Goal: Task Accomplishment & Management: Use online tool/utility

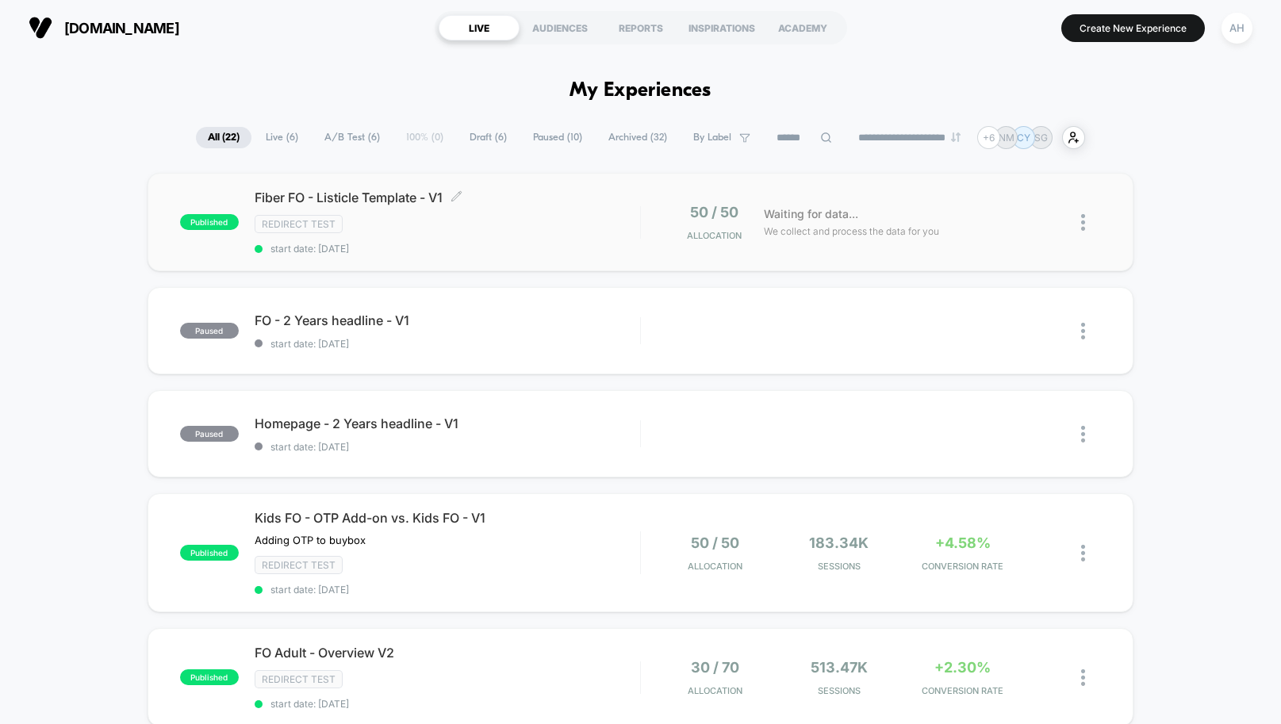
click at [497, 224] on div "Redirect Test" at bounding box center [448, 224] width 386 height 18
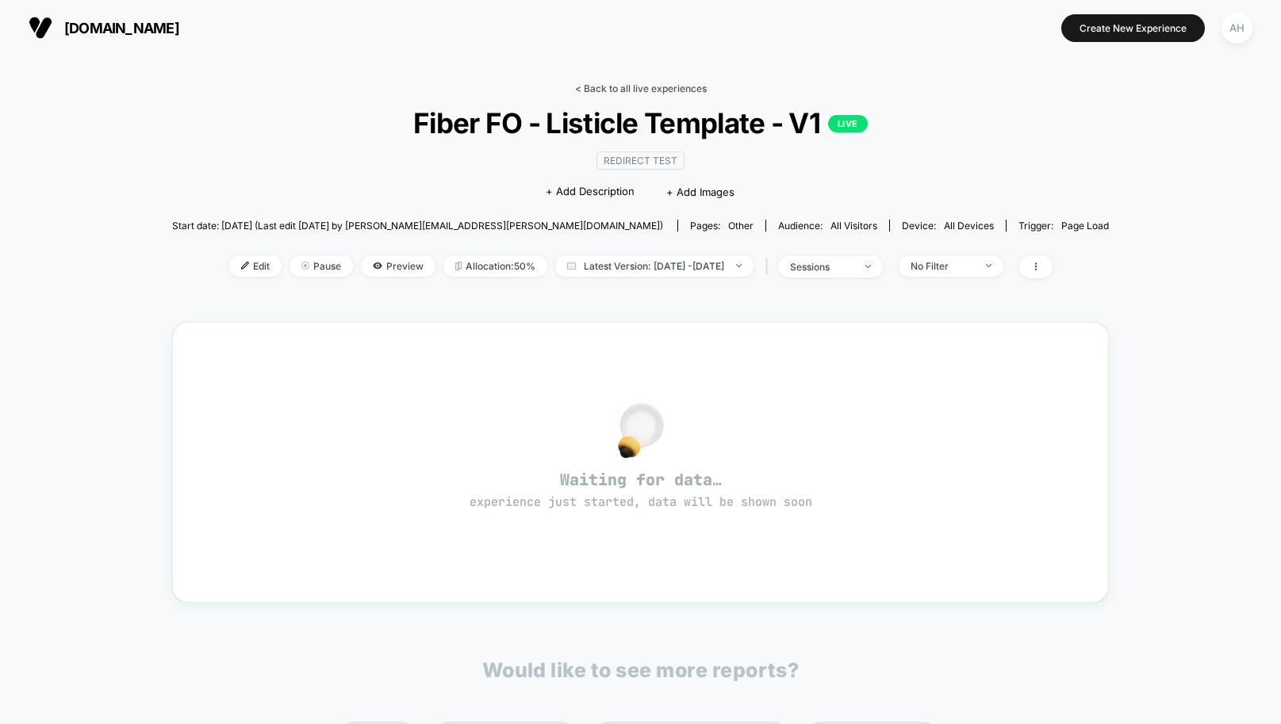
click at [670, 91] on link "< Back to all live experiences" at bounding box center [641, 88] width 132 height 12
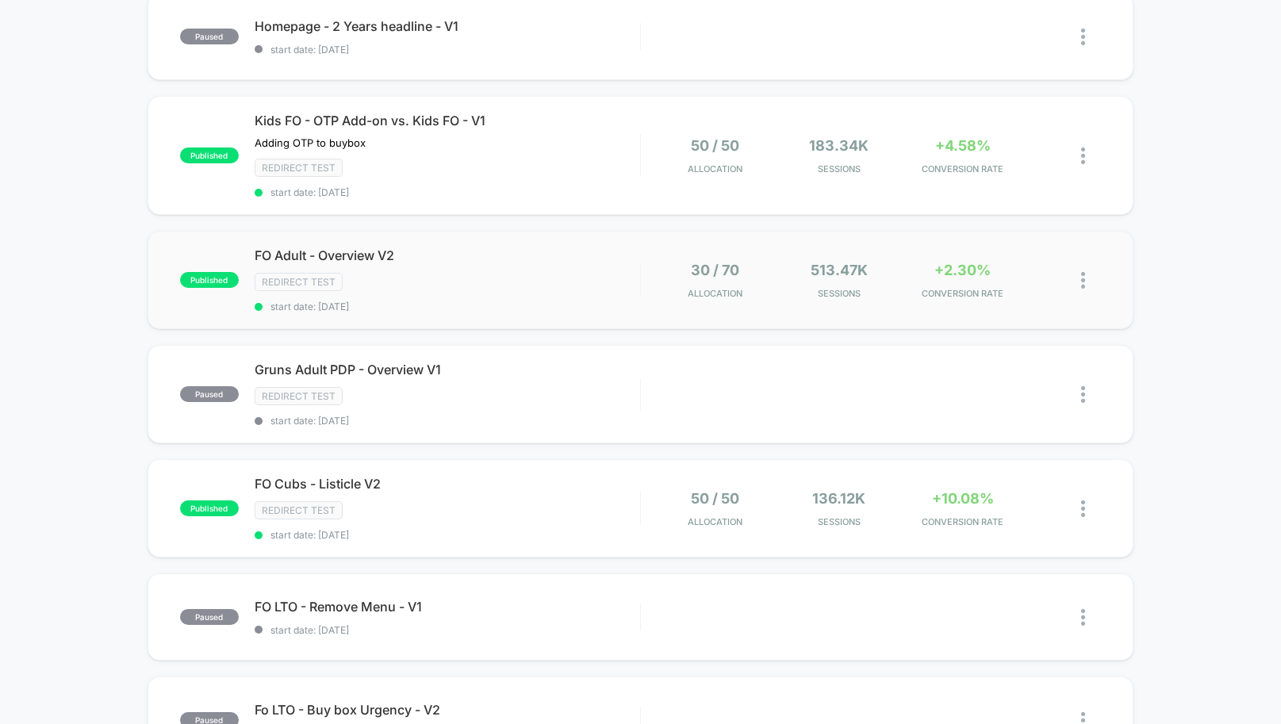
scroll to position [416, 0]
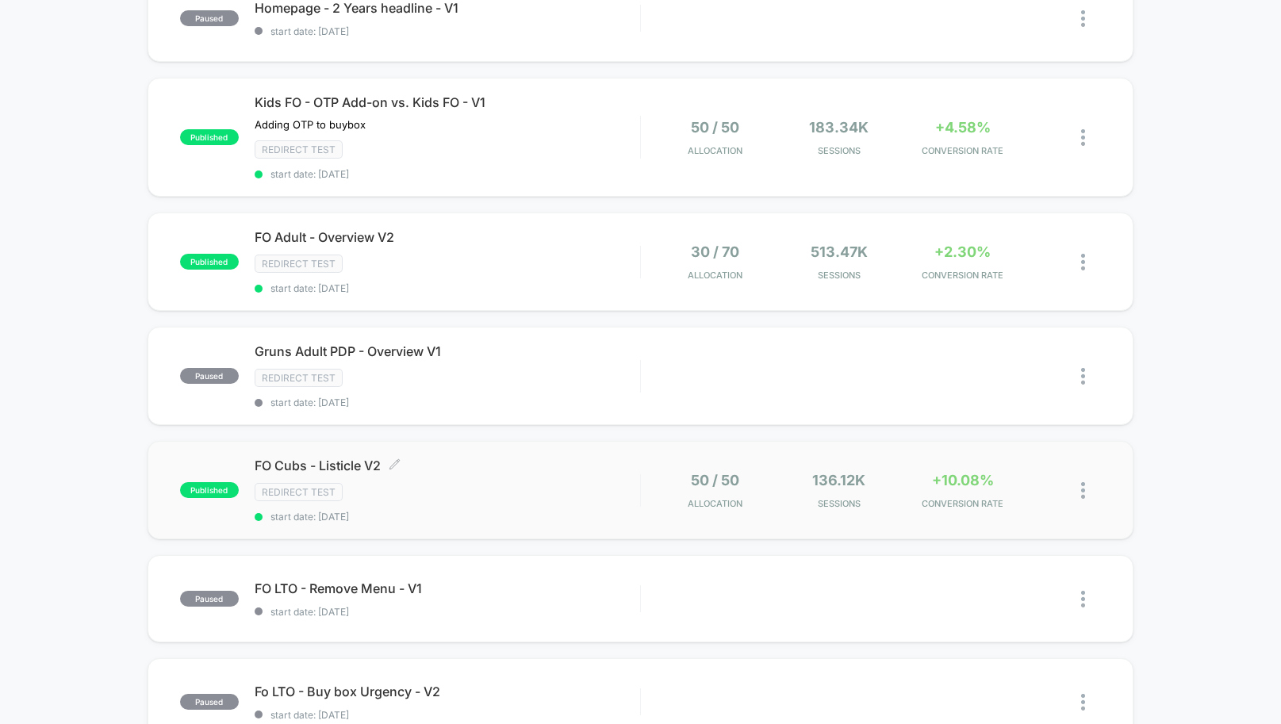
click at [540, 483] on div "Redirect Test" at bounding box center [448, 492] width 386 height 18
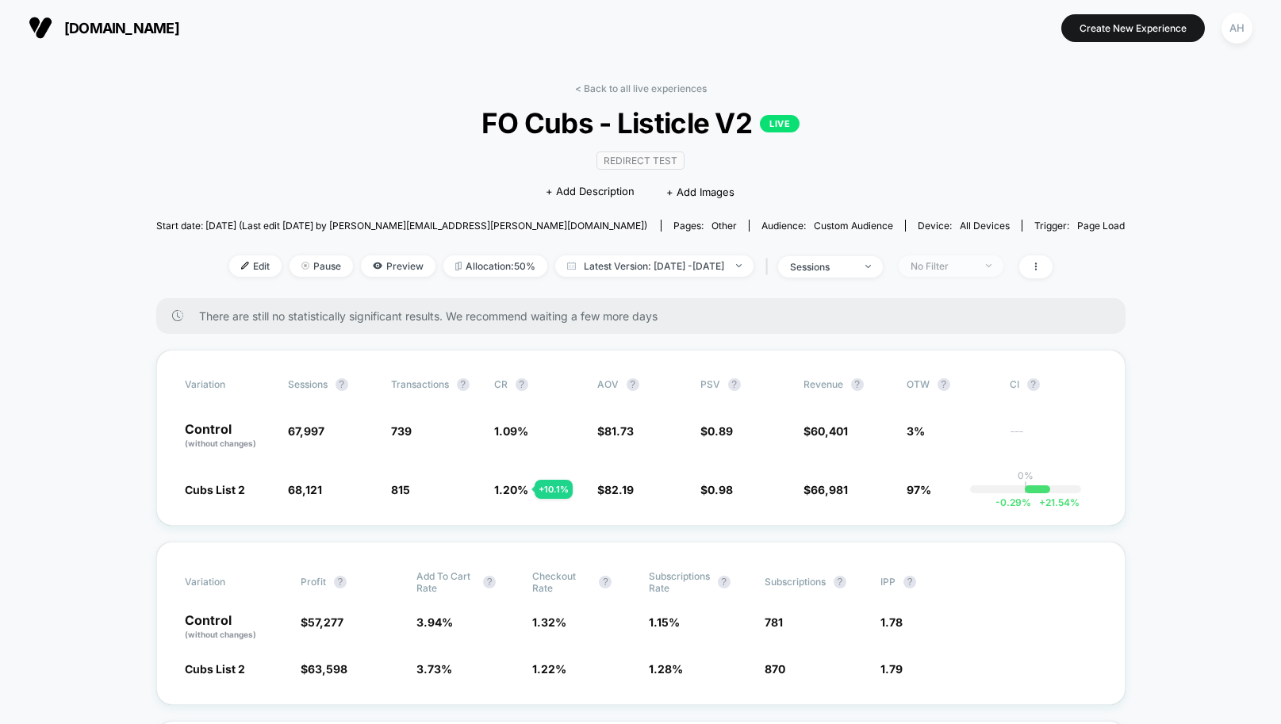
click at [949, 263] on div "No Filter" at bounding box center [942, 266] width 63 height 12
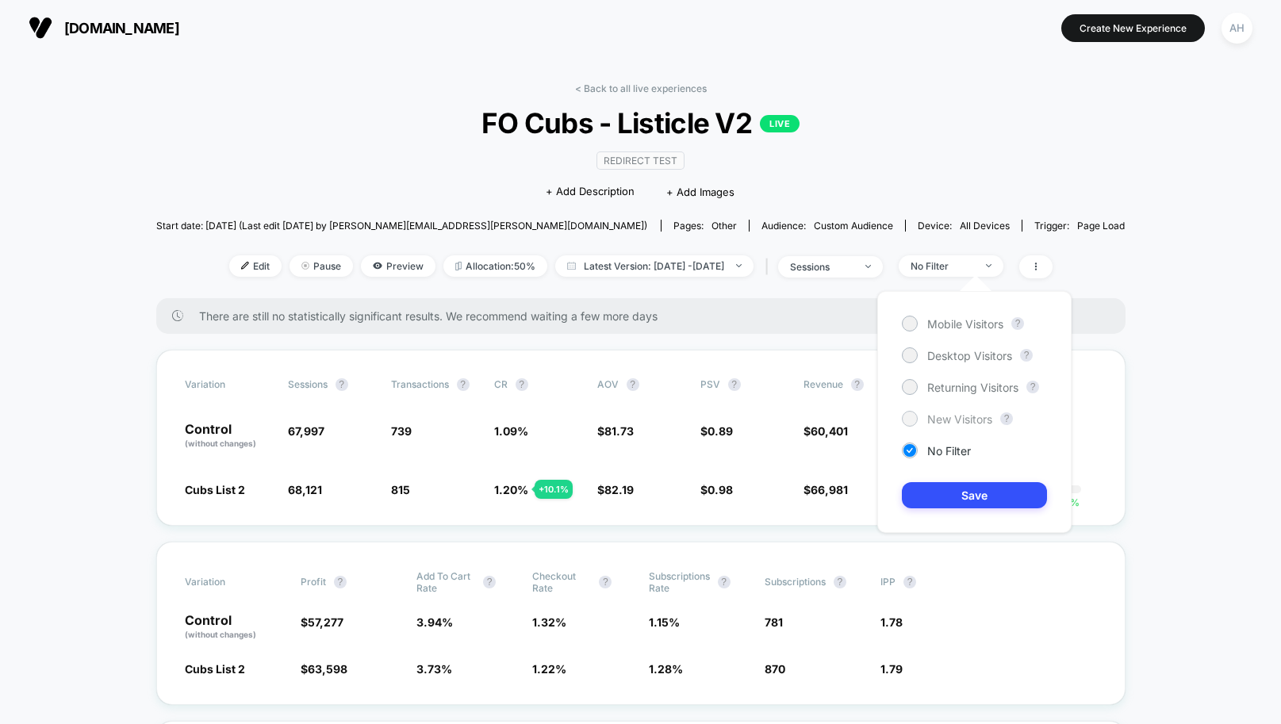
click at [941, 416] on span "New Visitors" at bounding box center [959, 418] width 65 height 13
click at [954, 505] on button "Save" at bounding box center [974, 495] width 145 height 26
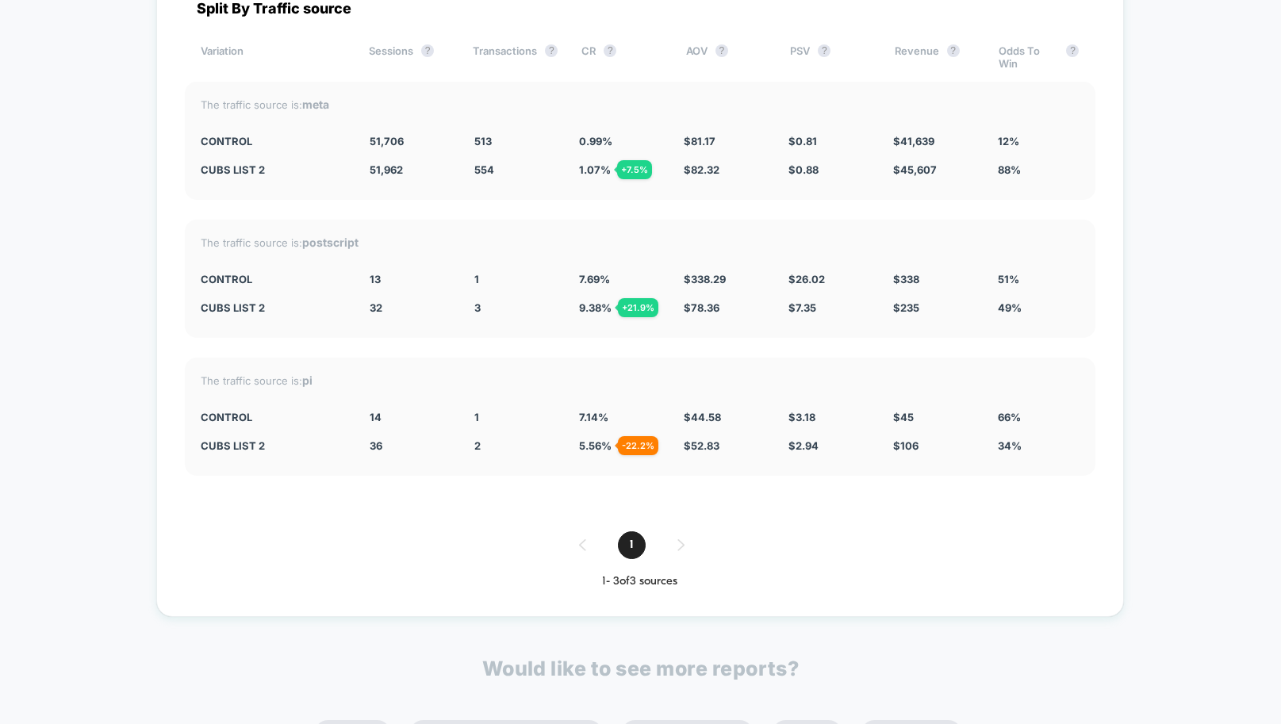
scroll to position [6005, 0]
